Goal: Transaction & Acquisition: Subscribe to service/newsletter

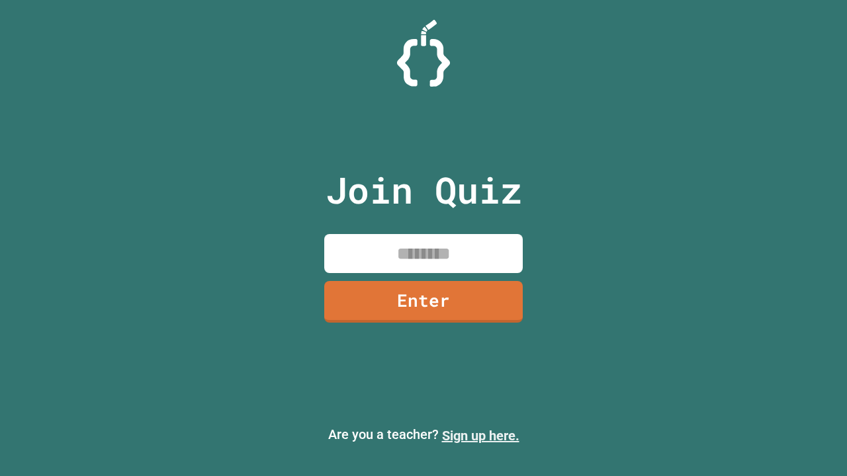
click at [480, 436] on link "Sign up here." at bounding box center [480, 436] width 77 height 16
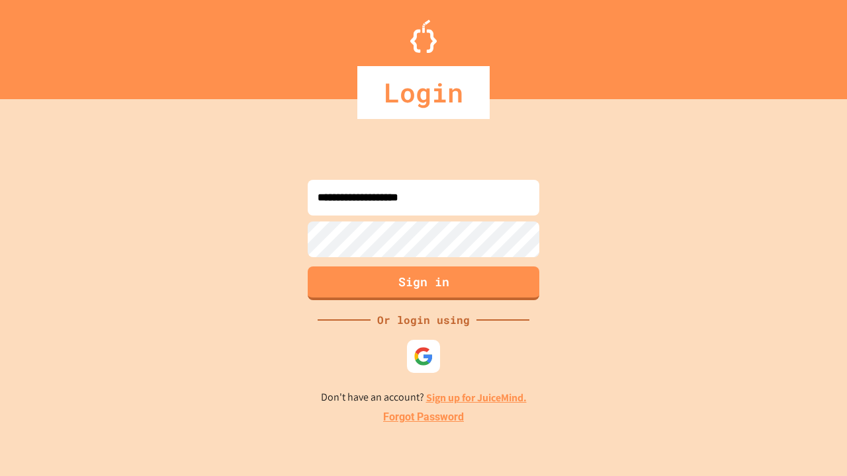
type input "**********"
